Goal: Transaction & Acquisition: Purchase product/service

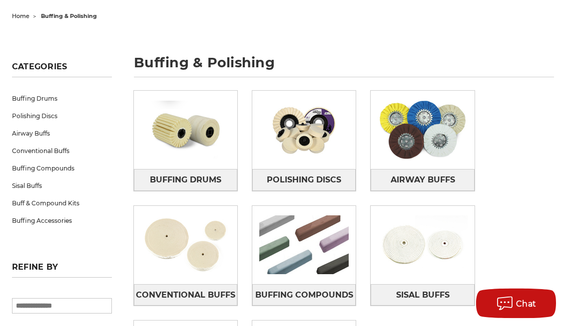
scroll to position [100, 0]
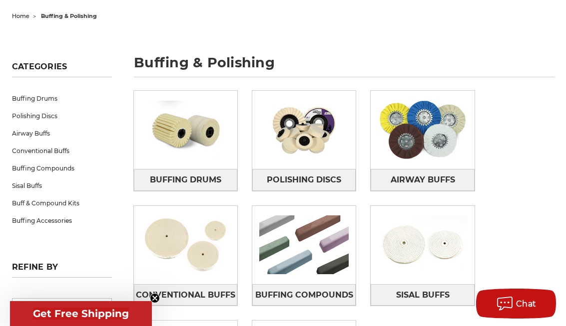
click at [191, 252] on img at bounding box center [185, 245] width 103 height 73
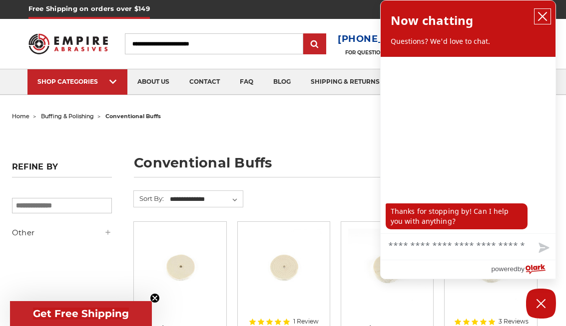
click at [543, 22] on button "close chatbox" at bounding box center [542, 16] width 16 height 15
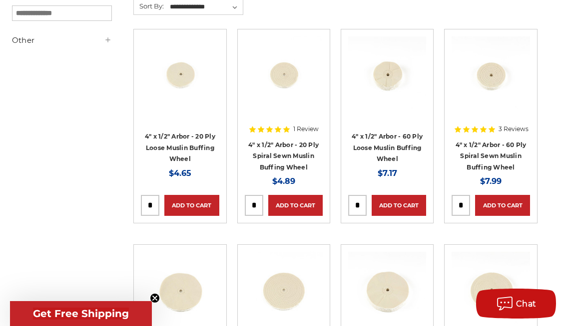
scroll to position [187, 0]
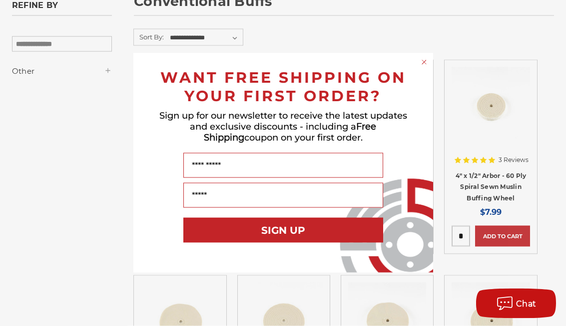
click at [515, 108] on div "Close dialog WANT FREE SHIPPING ON YOUR FIRST ORDER? Sign up for our newsletter…" at bounding box center [283, 163] width 566 height 326
click at [496, 184] on div "Close dialog WANT FREE SHIPPING ON YOUR FIRST ORDER? Sign up for our newsletter…" at bounding box center [283, 163] width 566 height 326
click at [427, 67] on circle "Close dialog" at bounding box center [423, 62] width 9 height 9
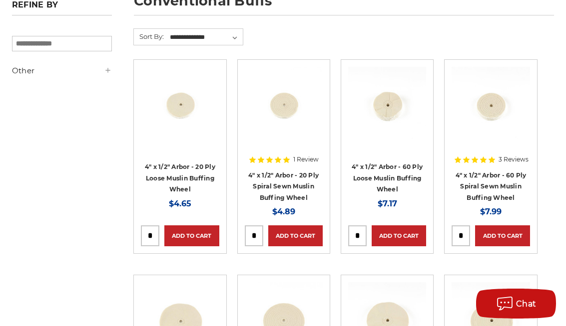
click at [395, 174] on link "4" x 1/2" Arbor - 60 Ply Loose Muslin Buffing Wheel" at bounding box center [386, 178] width 71 height 30
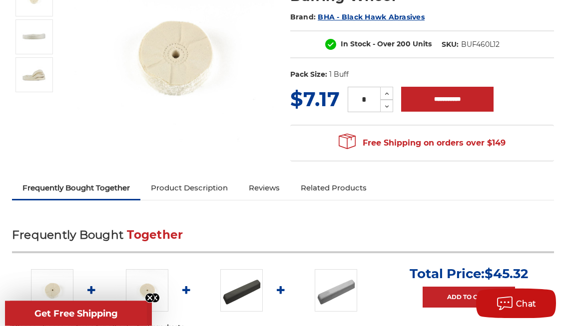
scroll to position [173, 0]
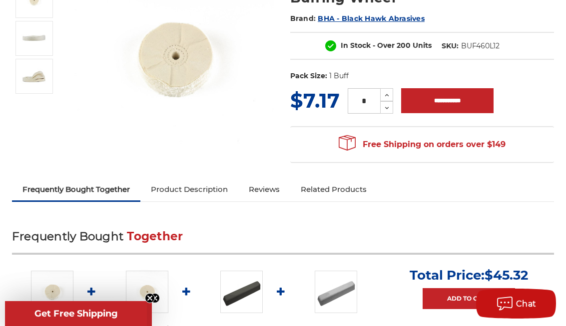
click at [202, 188] on link "Product Description" at bounding box center [189, 190] width 98 height 22
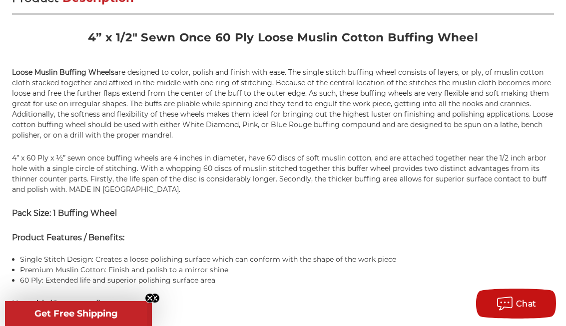
scroll to position [611, 0]
